Goal: Task Accomplishment & Management: Manage account settings

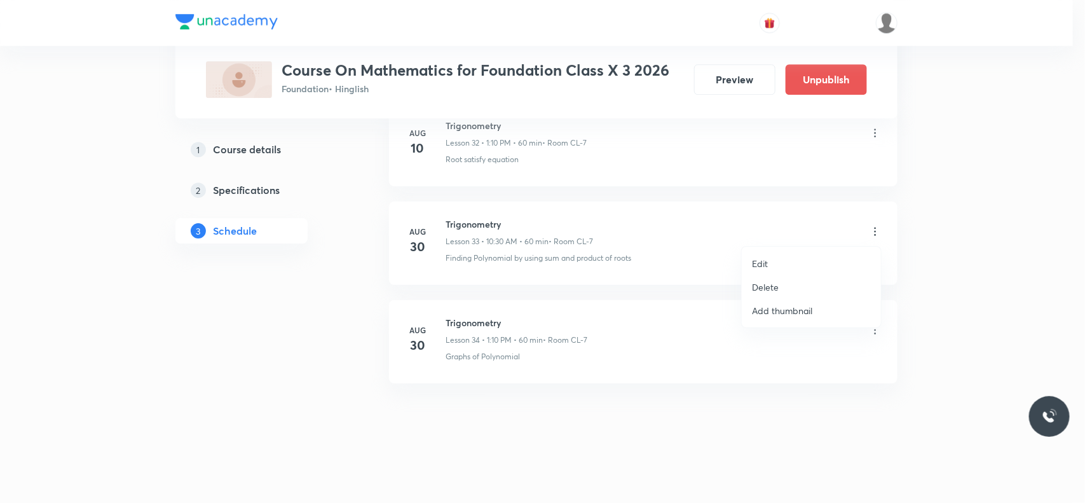
click at [783, 262] on li "Edit" at bounding box center [811, 264] width 139 height 24
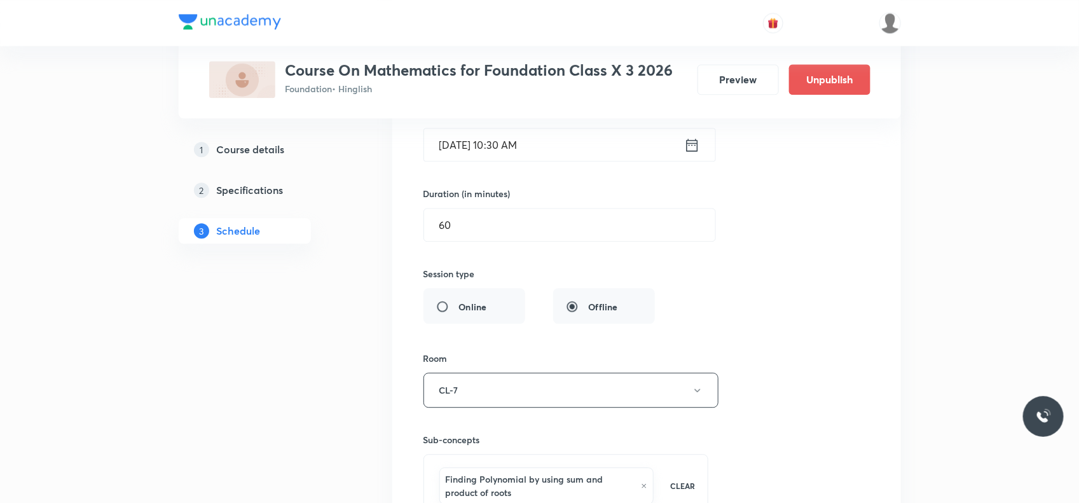
scroll to position [3484, 0]
click at [541, 161] on input "[DATE] 10:30 AM" at bounding box center [554, 145] width 260 height 32
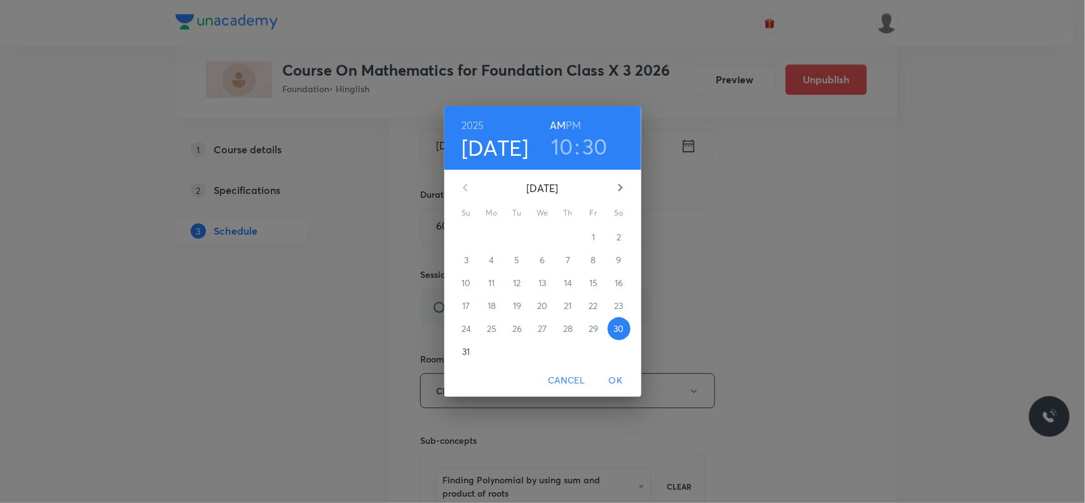
click at [592, 147] on h3 "30" at bounding box center [594, 146] width 25 height 27
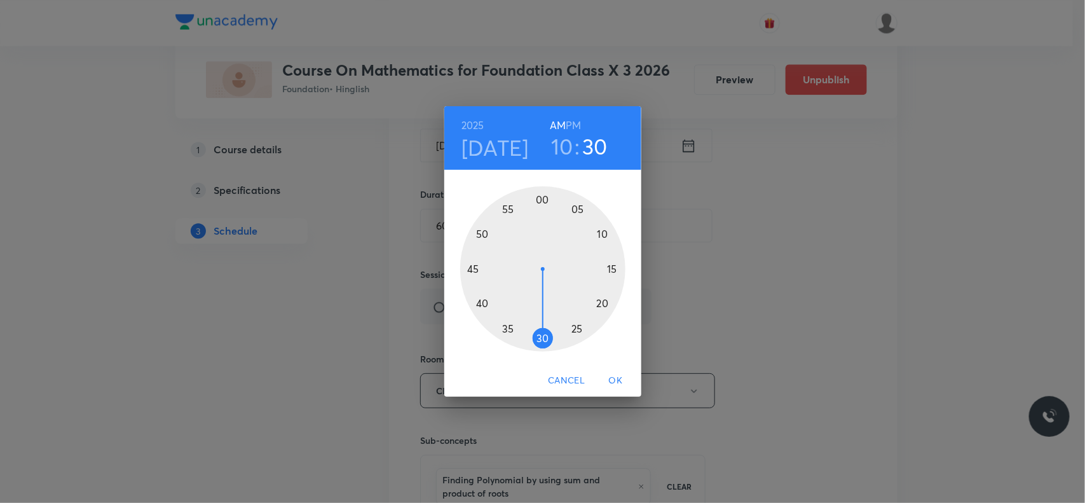
click at [472, 272] on div at bounding box center [542, 268] width 165 height 165
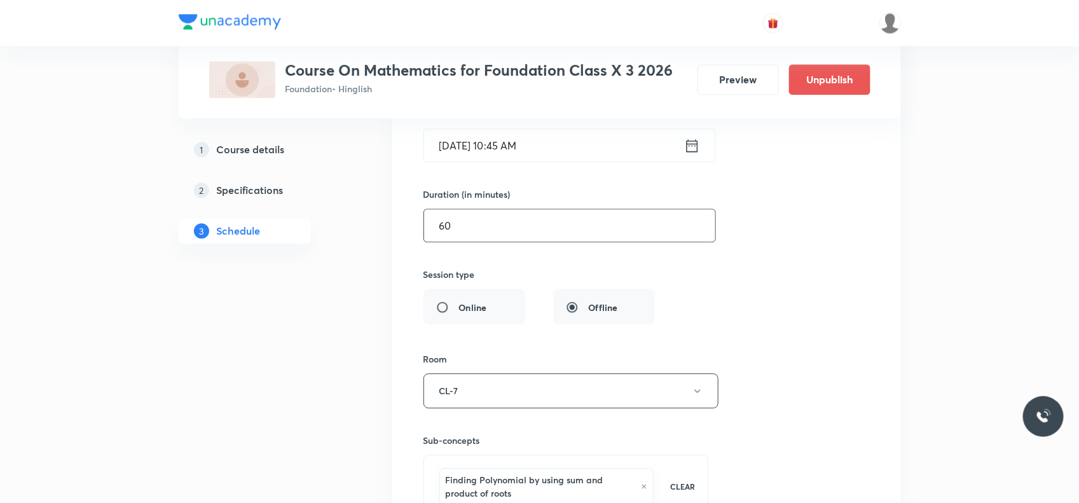
click at [475, 235] on input "60" at bounding box center [569, 225] width 291 height 32
type input "5"
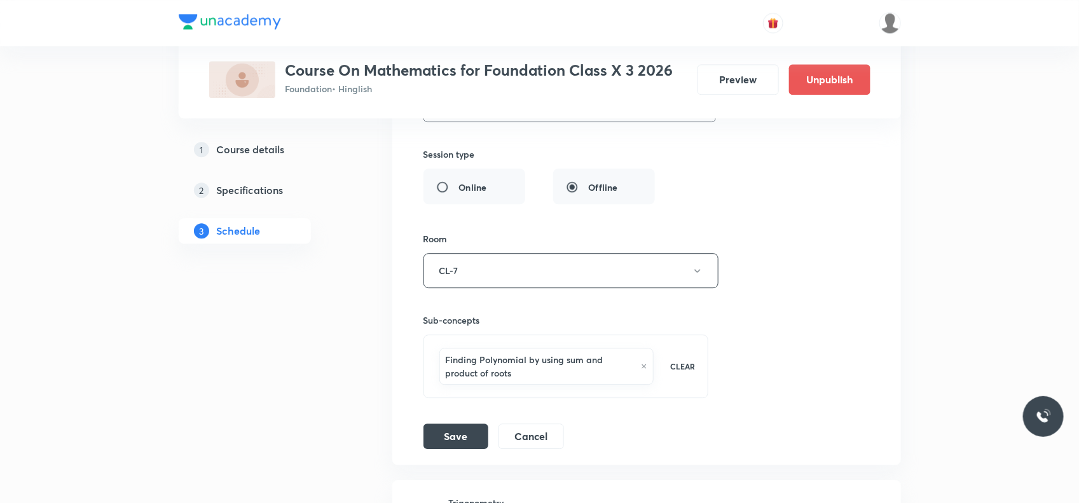
scroll to position [3608, 0]
type input "45"
click at [469, 437] on button "Save" at bounding box center [455, 431] width 65 height 25
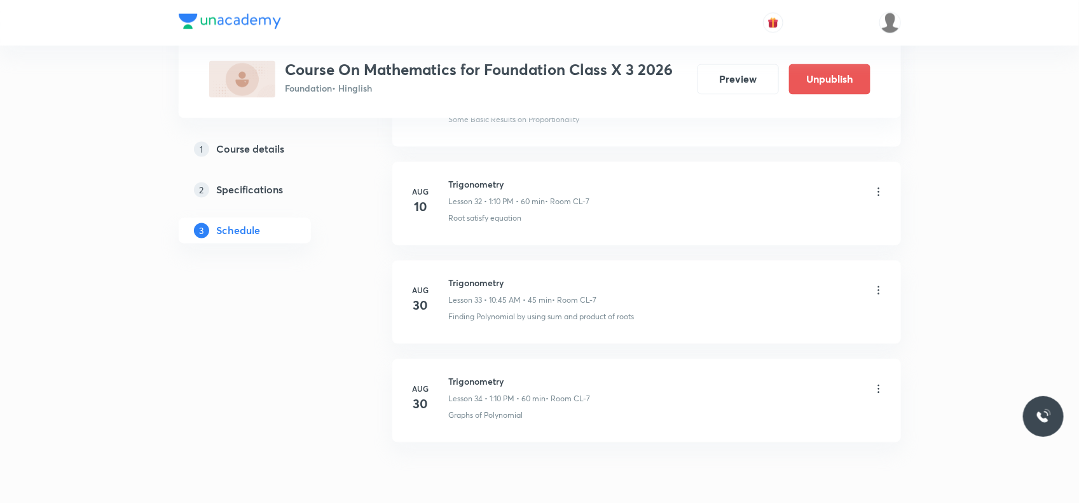
scroll to position [3291, 0]
